Goal: Information Seeking & Learning: Check status

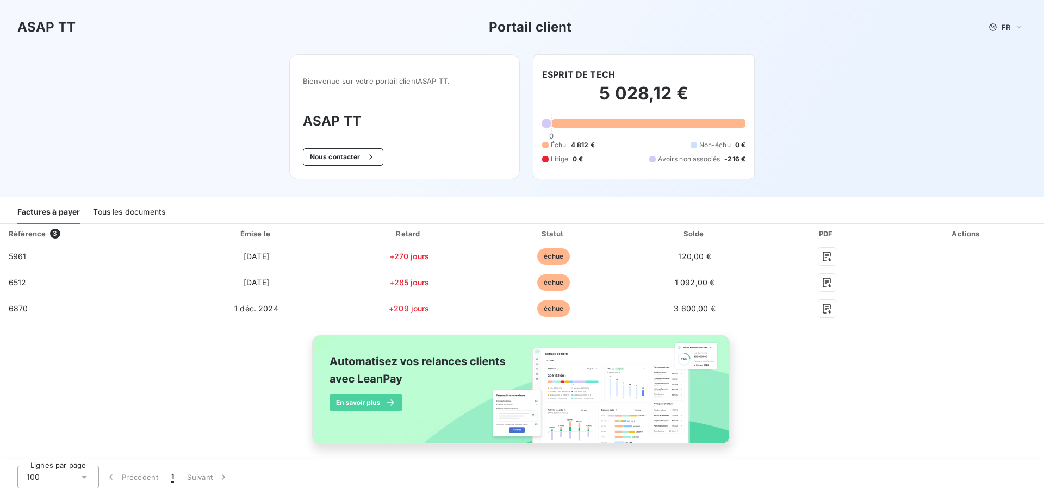
click at [107, 215] on div "Tous les documents" at bounding box center [129, 212] width 72 height 23
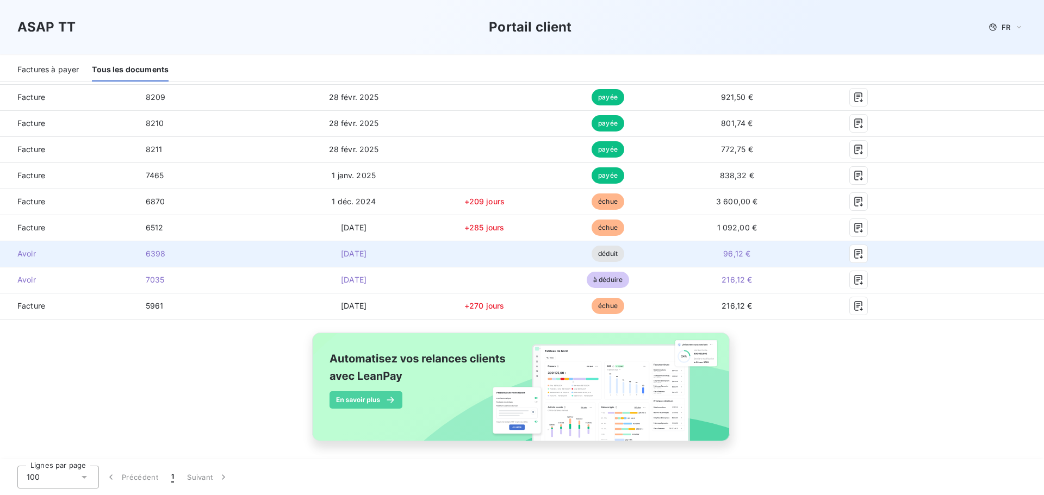
scroll to position [400, 0]
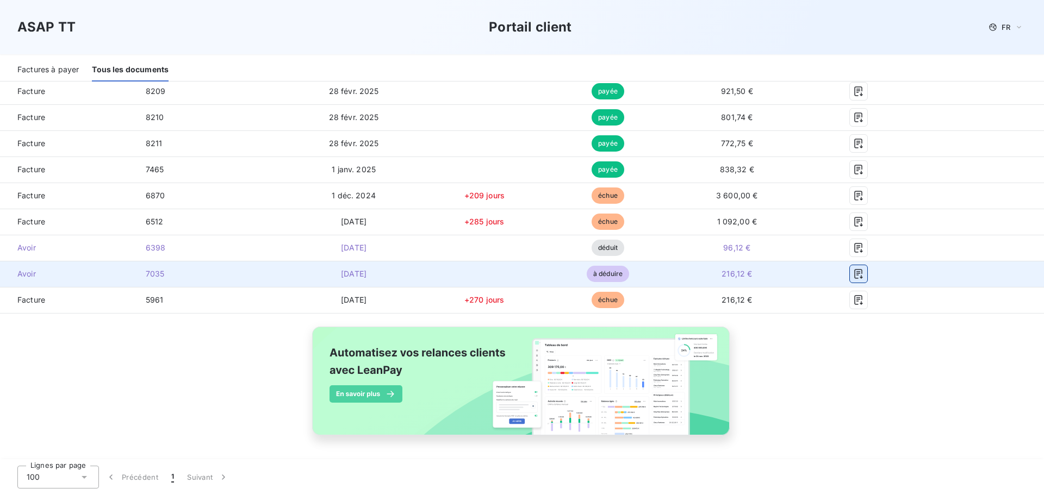
click at [853, 276] on icon "button" at bounding box center [858, 274] width 11 height 11
click at [853, 273] on icon "button" at bounding box center [858, 274] width 11 height 11
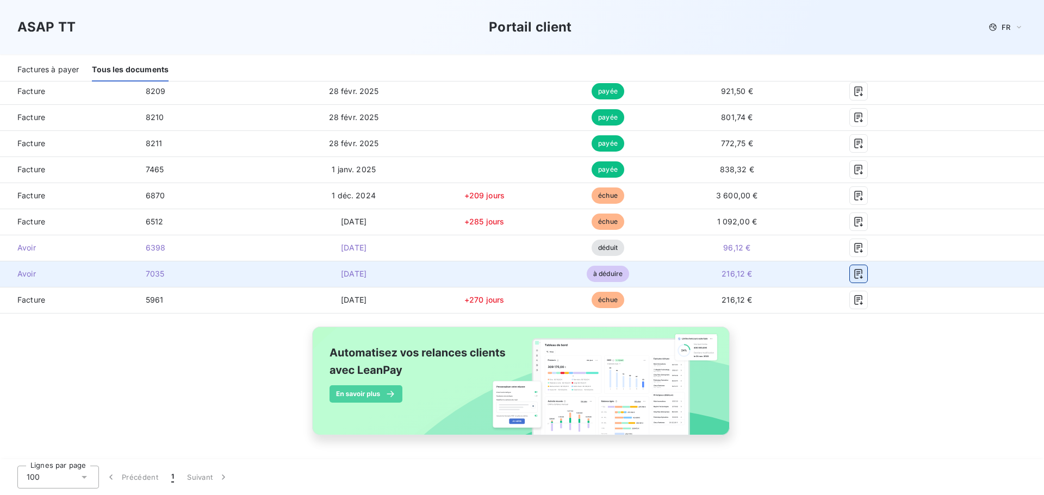
click at [854, 273] on icon "button" at bounding box center [858, 274] width 8 height 10
drag, startPoint x: 851, startPoint y: 272, endPoint x: 832, endPoint y: 277, distance: 20.2
click at [832, 277] on div at bounding box center [858, 273] width 90 height 17
click at [853, 274] on icon "button" at bounding box center [858, 274] width 11 height 11
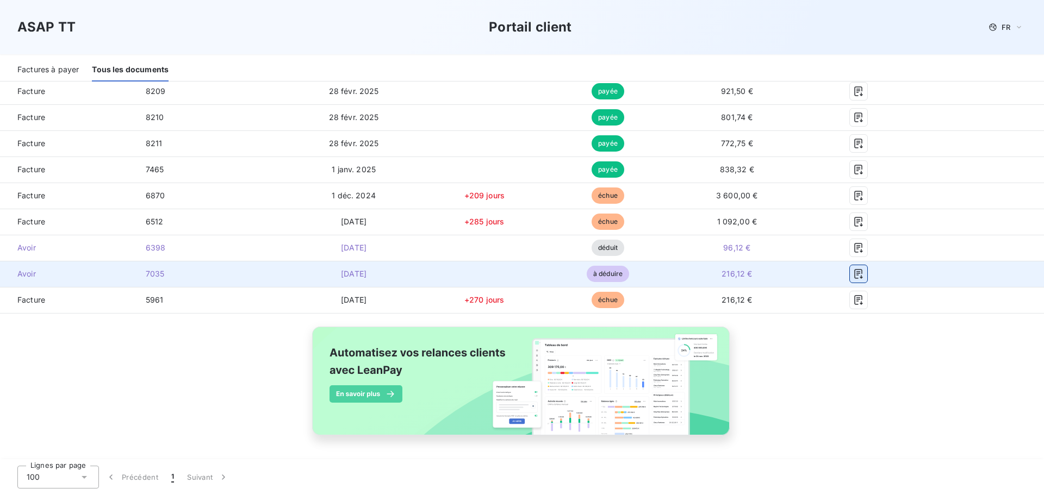
click at [854, 273] on icon "button" at bounding box center [858, 274] width 8 height 10
click at [146, 273] on span "7035" at bounding box center [155, 273] width 19 height 9
click at [853, 274] on icon "button" at bounding box center [858, 274] width 11 height 11
click at [502, 274] on td at bounding box center [484, 274] width 125 height 26
click at [853, 273] on icon "button" at bounding box center [858, 274] width 11 height 11
